Goal: Task Accomplishment & Management: Manage account settings

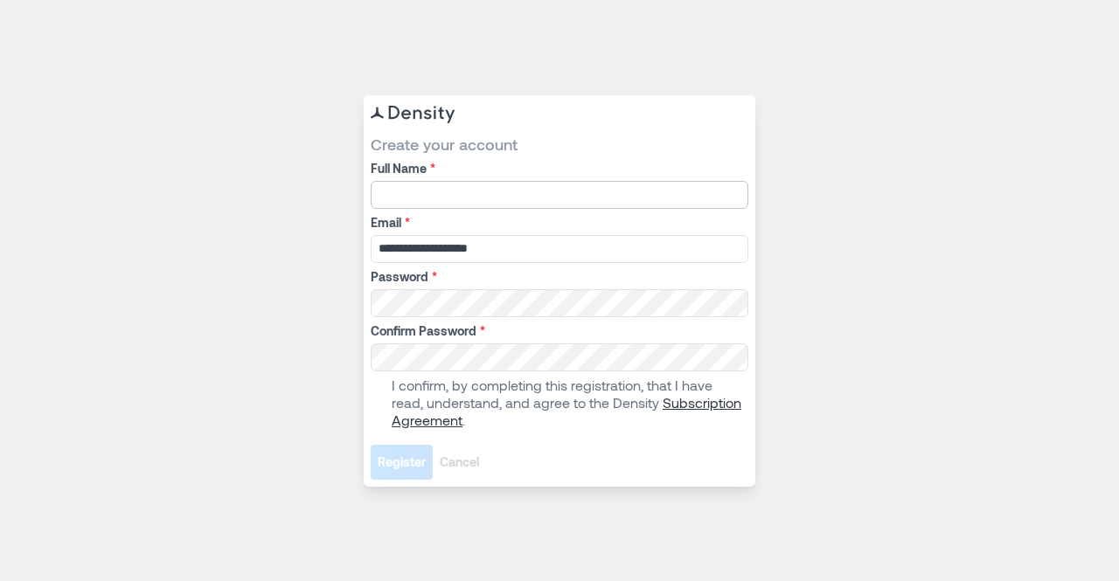
click at [426, 192] on input "Full Name *" at bounding box center [560, 195] width 378 height 28
type input "**********"
click at [376, 402] on span at bounding box center [378, 403] width 14 height 14
click at [400, 467] on span "Register" at bounding box center [402, 462] width 48 height 17
